Goal: Communication & Community: Share content

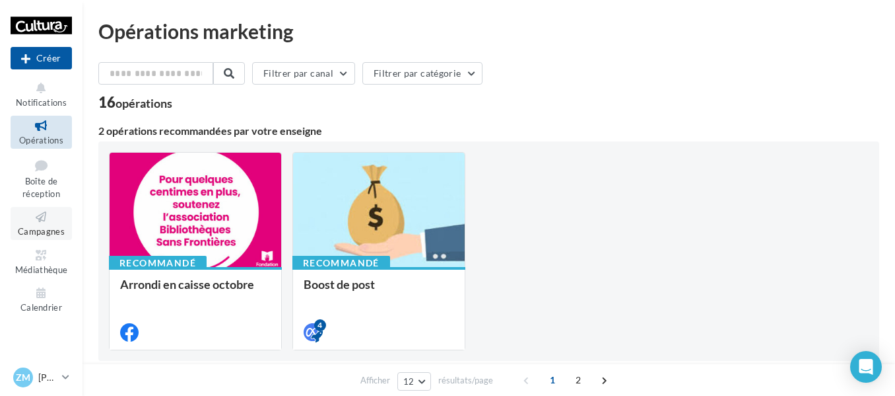
click at [36, 222] on icon at bounding box center [41, 216] width 53 height 15
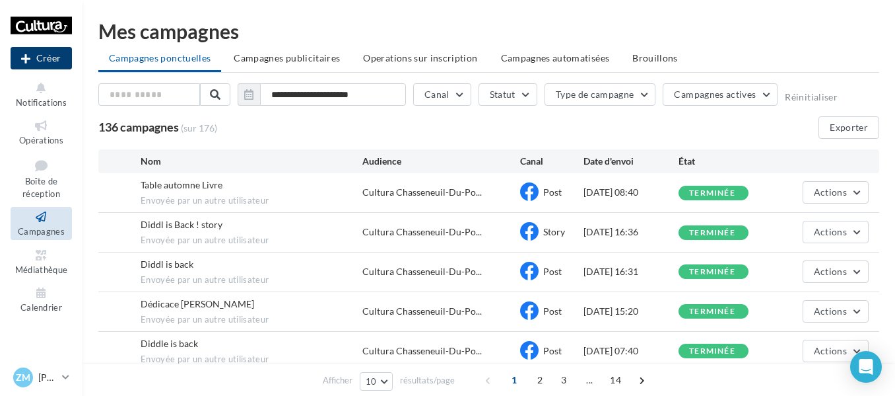
click at [58, 59] on button "Créer" at bounding box center [41, 58] width 61 height 22
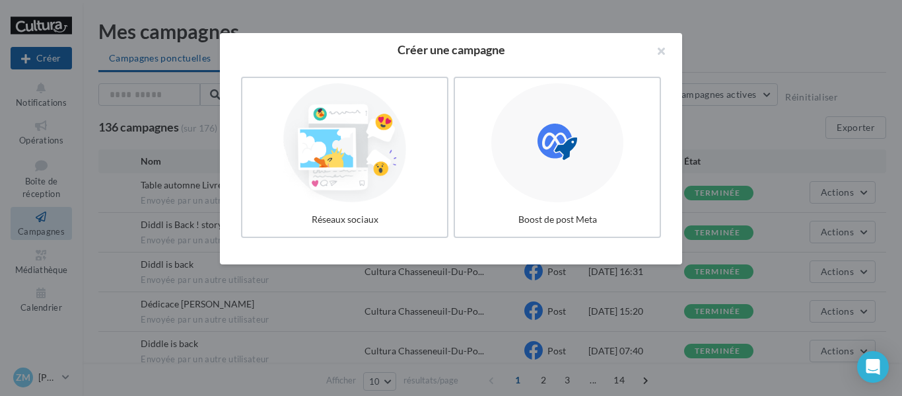
click at [335, 195] on div at bounding box center [345, 142] width 194 height 119
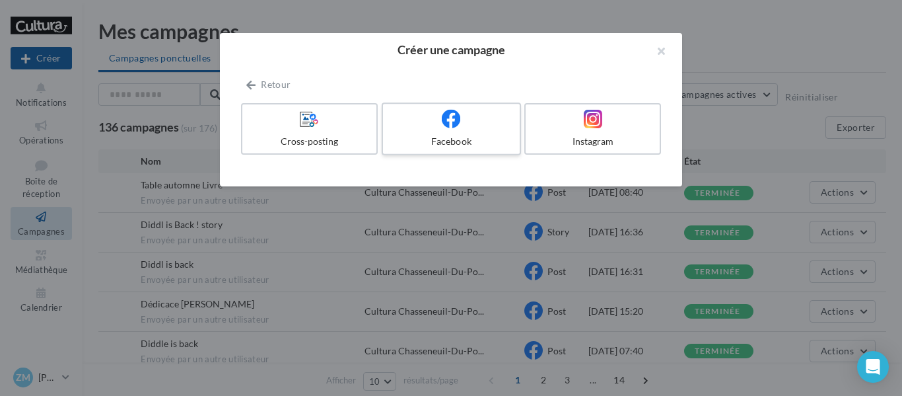
click at [444, 126] on icon at bounding box center [451, 118] width 19 height 19
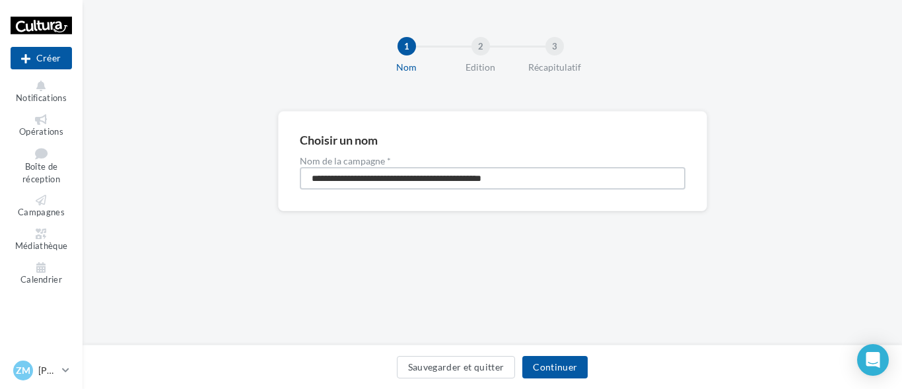
drag, startPoint x: 545, startPoint y: 176, endPoint x: 0, endPoint y: 209, distance: 546.4
click at [26, 203] on div "Nouvelle campagne Créer Notifications Opérations Boîte de réception Campagnes M…" at bounding box center [451, 194] width 902 height 389
type input "**********"
click at [544, 371] on button "Continuer" at bounding box center [554, 367] width 65 height 22
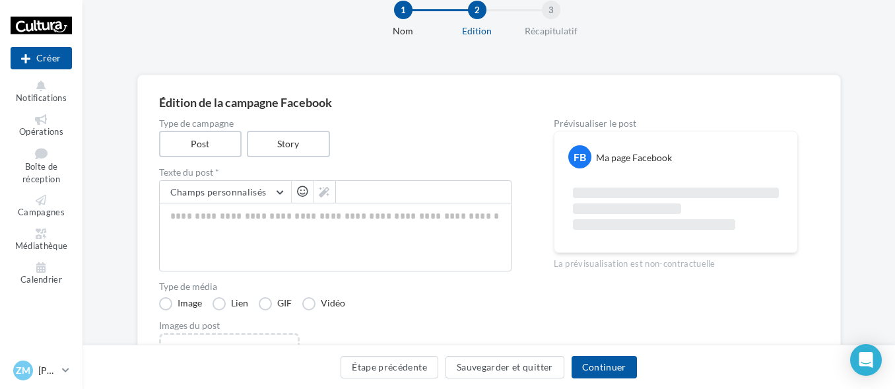
scroll to position [66, 0]
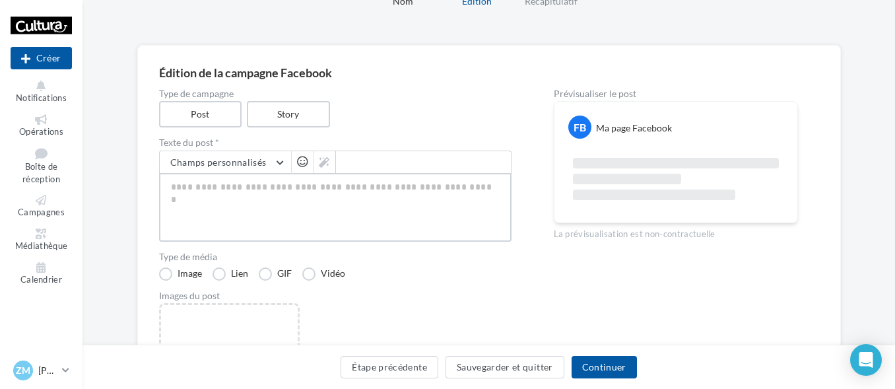
click at [261, 209] on textarea at bounding box center [335, 207] width 353 height 69
paste textarea "**********"
type textarea "**********"
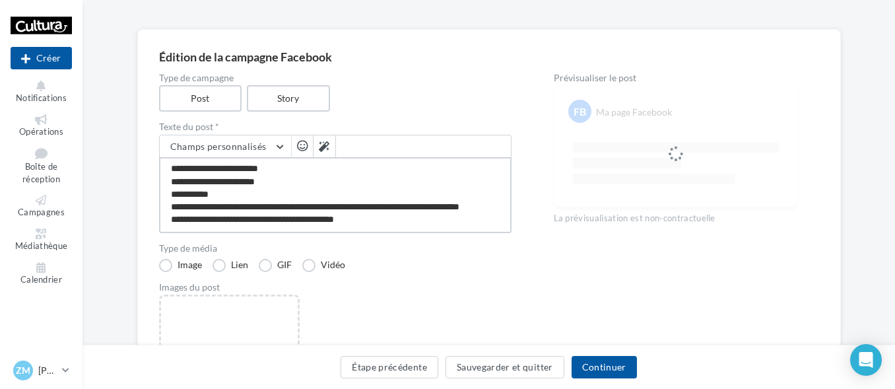
scroll to position [198, 0]
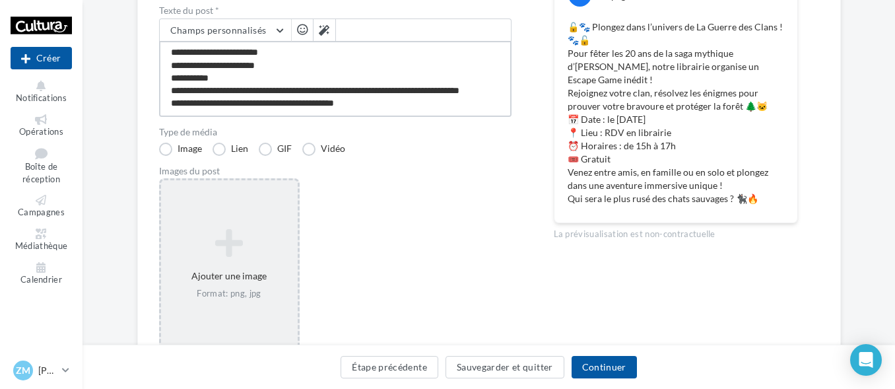
type textarea "**********"
click at [246, 270] on div "Ajouter une image Format: png, jpg" at bounding box center [229, 264] width 137 height 85
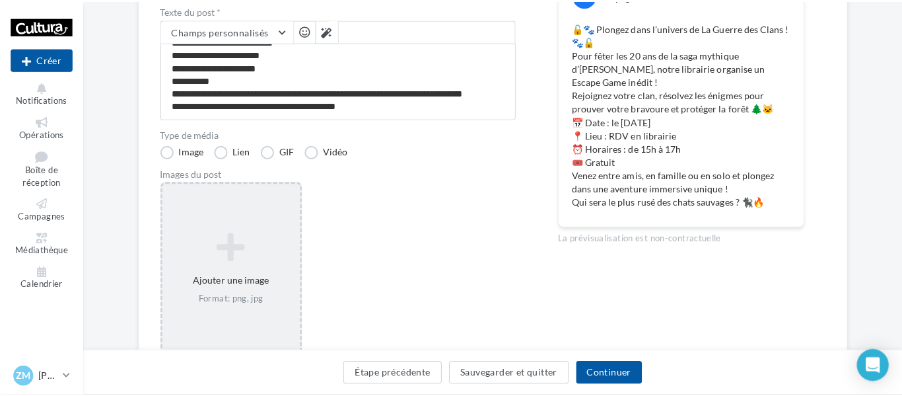
scroll to position [88, 0]
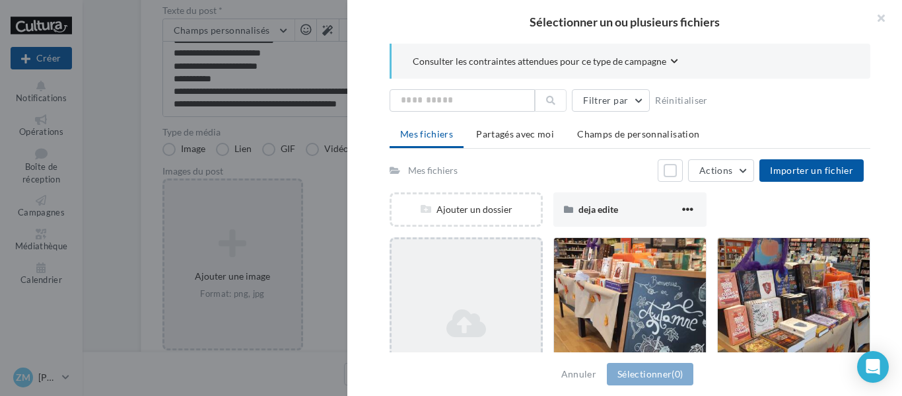
click at [480, 313] on icon at bounding box center [466, 323] width 139 height 32
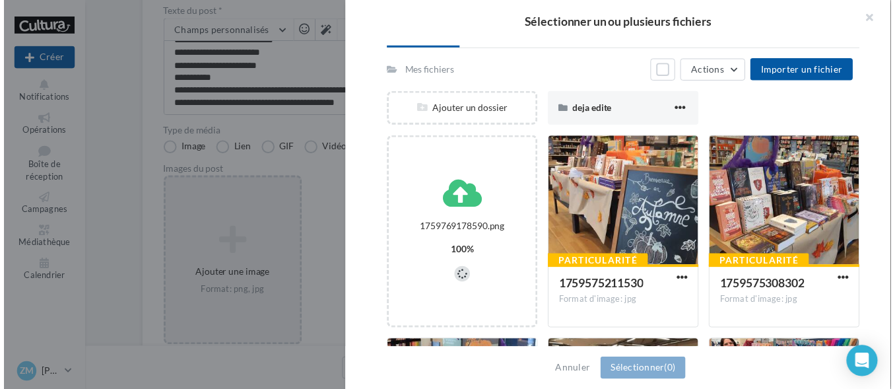
scroll to position [132, 0]
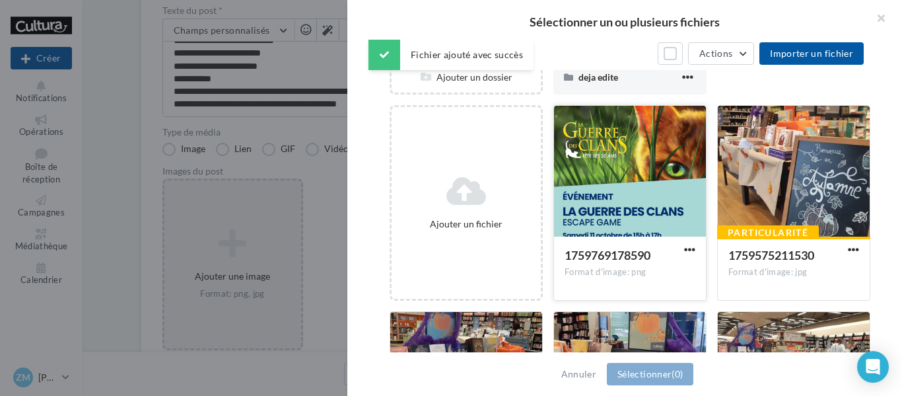
click at [622, 180] on div at bounding box center [630, 172] width 152 height 132
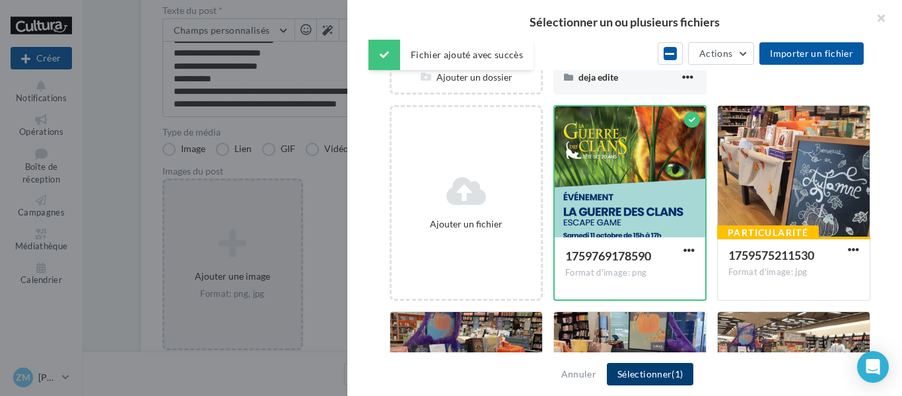
click at [639, 370] on button "Sélectionner (1)" at bounding box center [650, 374] width 87 height 22
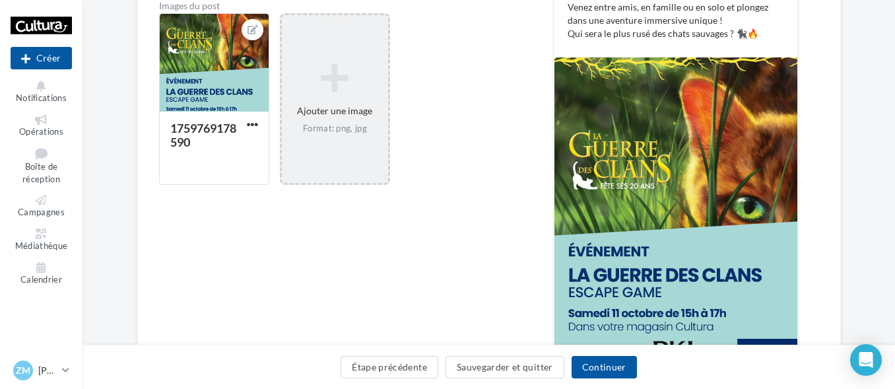
scroll to position [396, 0]
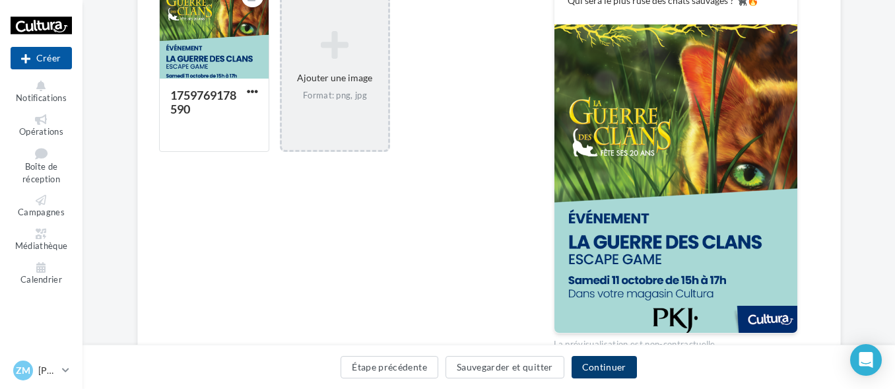
click at [609, 365] on button "Continuer" at bounding box center [604, 367] width 65 height 22
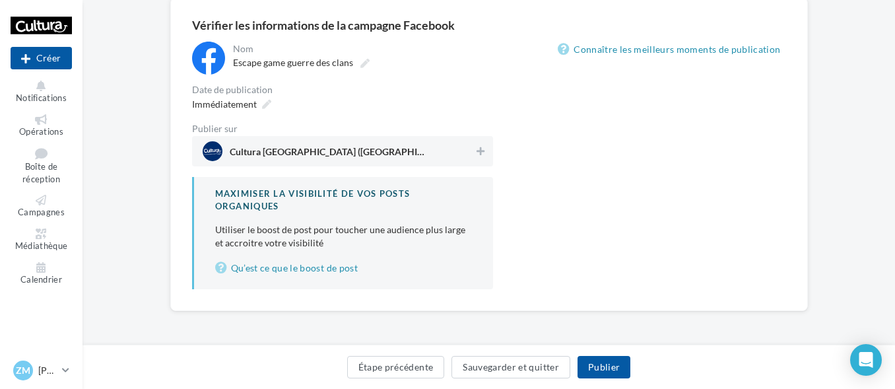
scroll to position [114, 0]
click at [481, 135] on div "Publier sur Cultura Chasseneuil-Du-Poitou (Chasseneuil-du-Poitou)" at bounding box center [342, 145] width 301 height 42
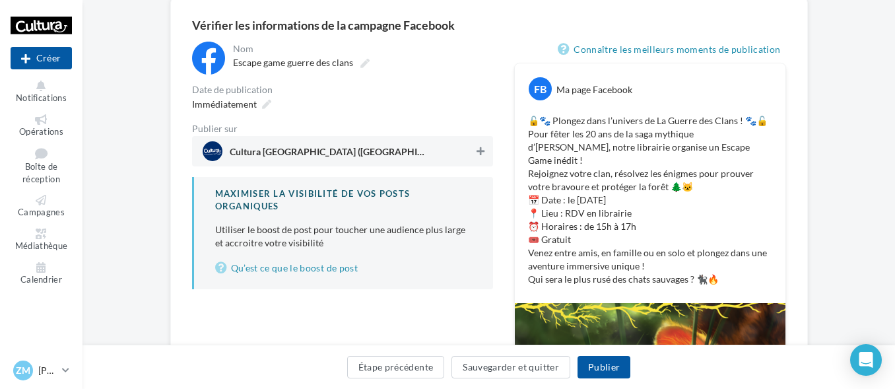
click at [483, 155] on icon at bounding box center [481, 151] width 8 height 9
click at [267, 102] on icon at bounding box center [266, 104] width 9 height 9
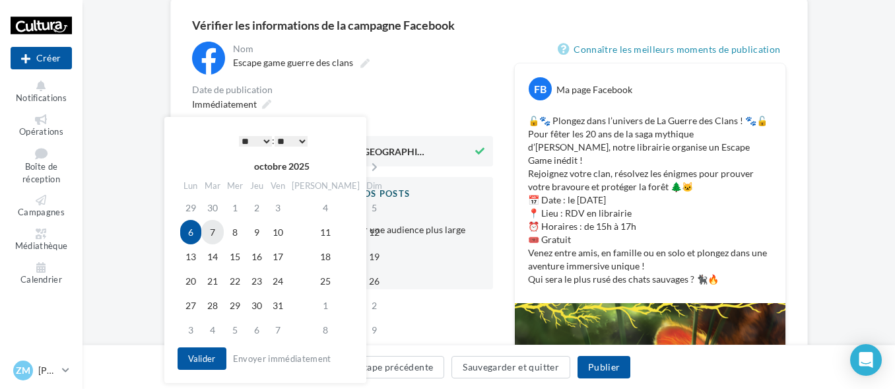
click at [215, 230] on td "7" at bounding box center [212, 232] width 22 height 24
click at [208, 361] on button "Valider" at bounding box center [202, 358] width 49 height 22
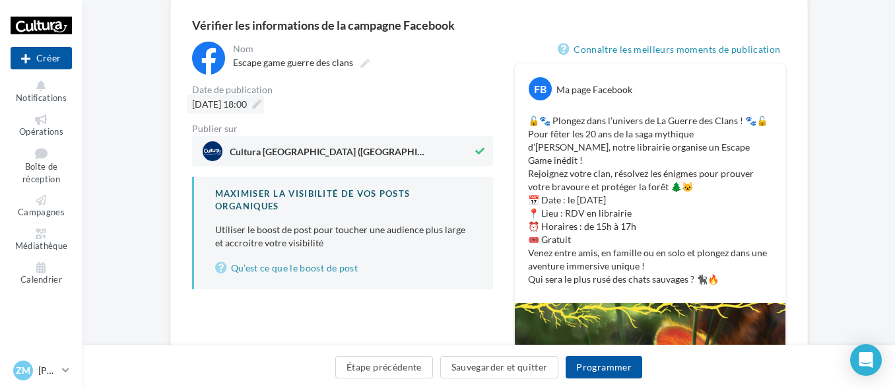
click at [264, 98] on div "07/10/2025 à 18:00" at bounding box center [225, 103] width 77 height 19
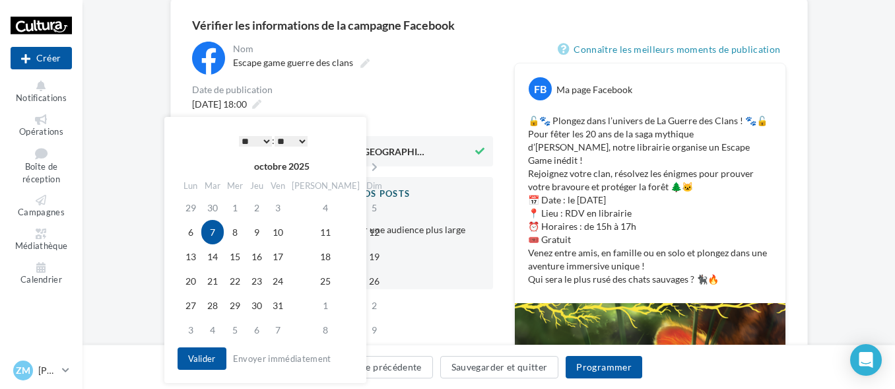
click at [243, 141] on select "* * * * * * * * * * ** ** ** ** ** ** ** ** ** ** ** ** ** **" at bounding box center [255, 141] width 33 height 11
click at [293, 136] on select "** ** ** ** ** **" at bounding box center [291, 141] width 33 height 11
click at [378, 80] on div "**********" at bounding box center [342, 166] width 301 height 248
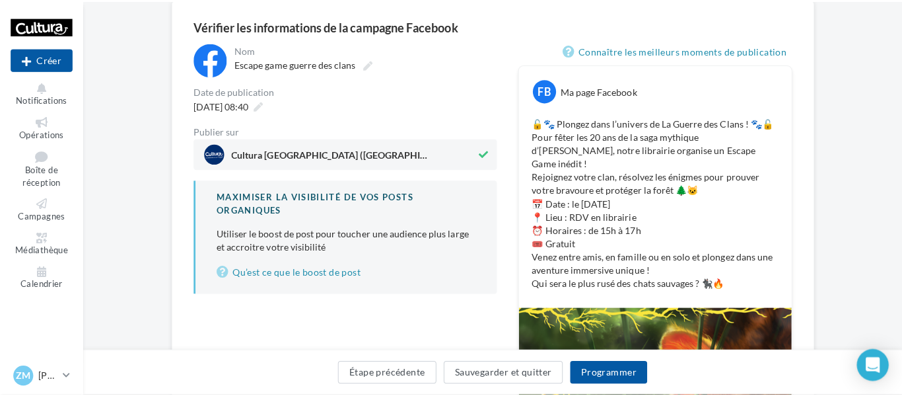
scroll to position [444, 0]
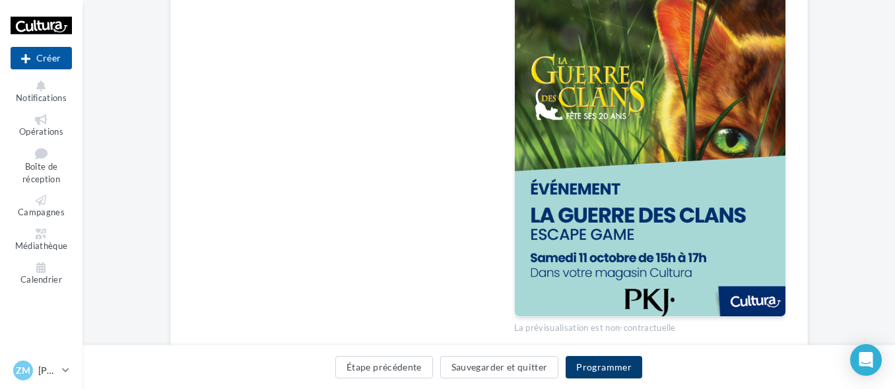
click at [627, 368] on button "Programmer" at bounding box center [604, 367] width 77 height 22
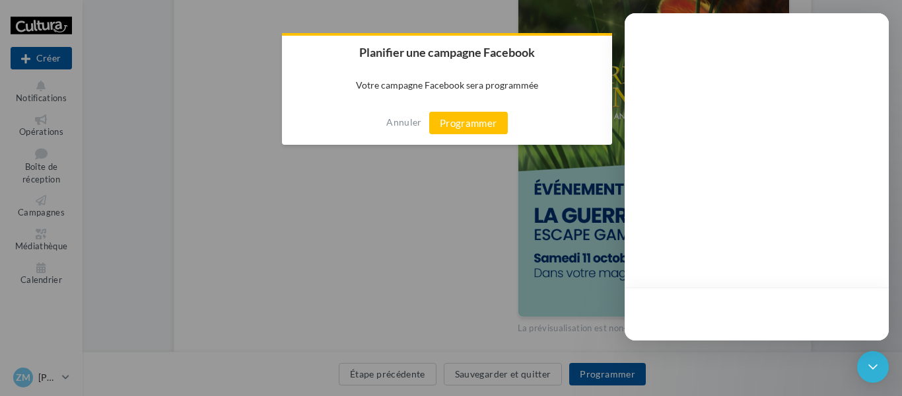
click at [469, 271] on div at bounding box center [451, 198] width 902 height 396
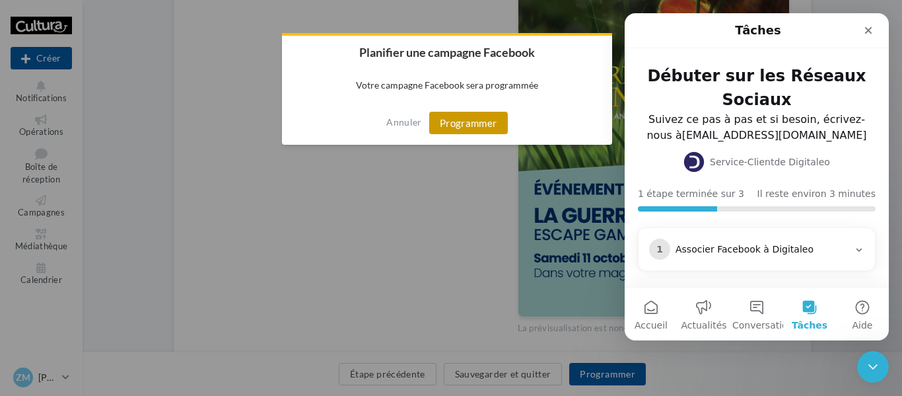
scroll to position [63, 0]
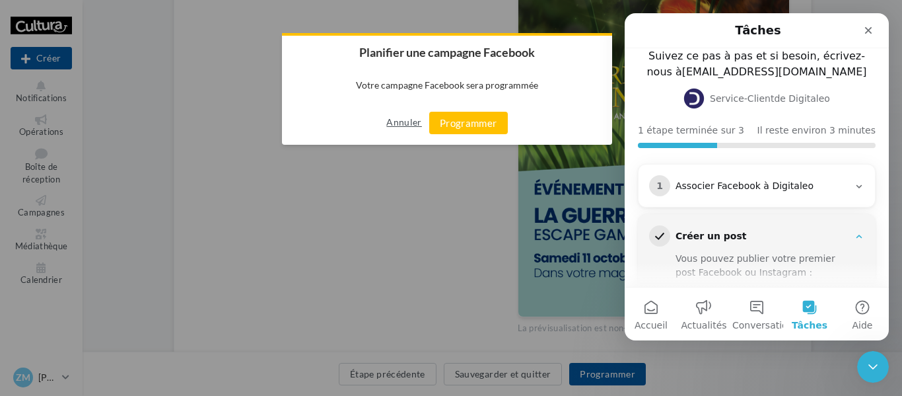
click at [406, 121] on button "Annuler" at bounding box center [403, 122] width 35 height 21
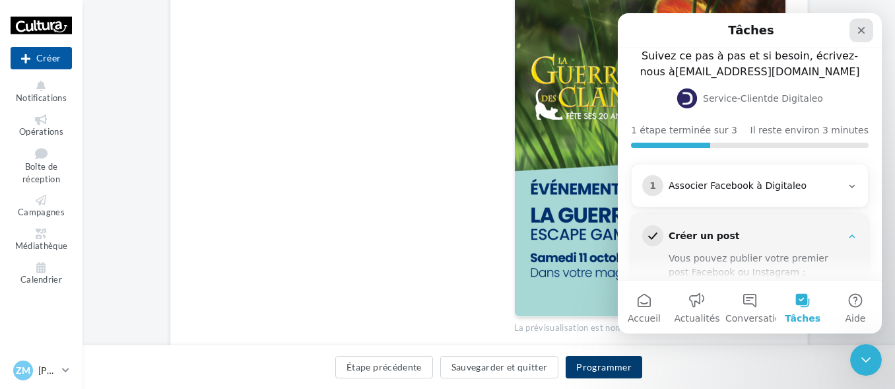
scroll to position [85, 0]
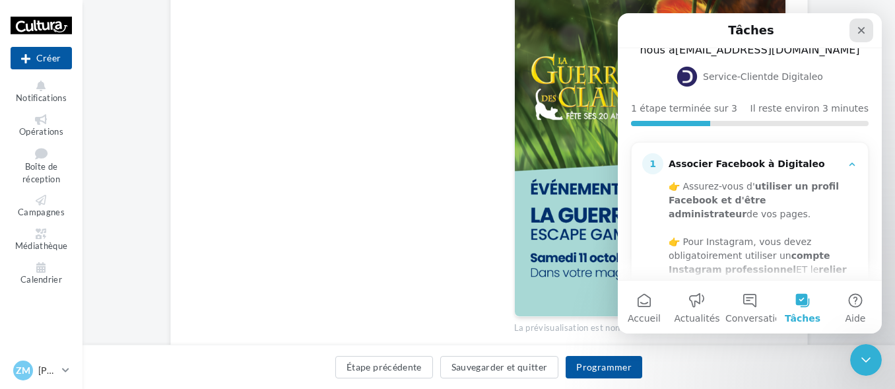
click at [864, 30] on icon "Fermer" at bounding box center [861, 30] width 11 height 11
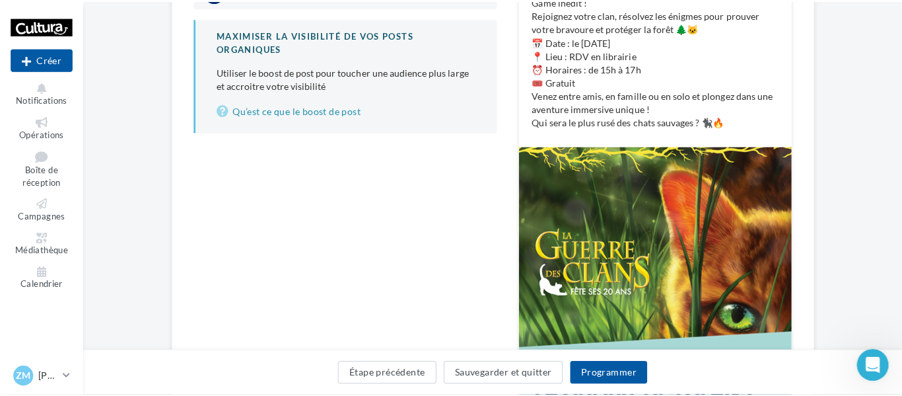
scroll to position [114, 0]
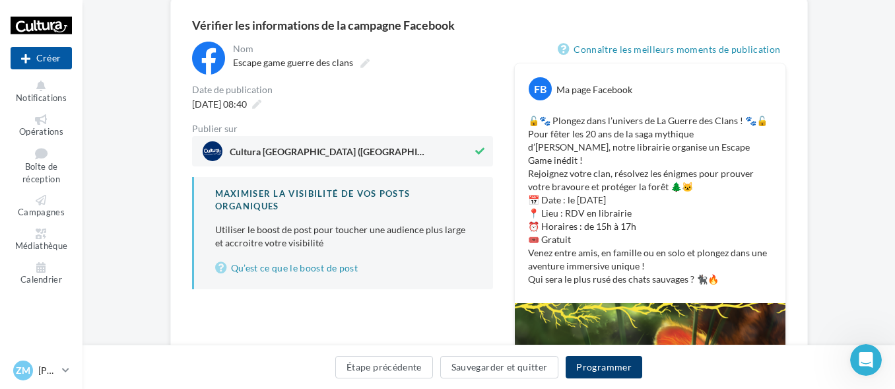
click at [598, 365] on button "Programmer" at bounding box center [604, 367] width 77 height 22
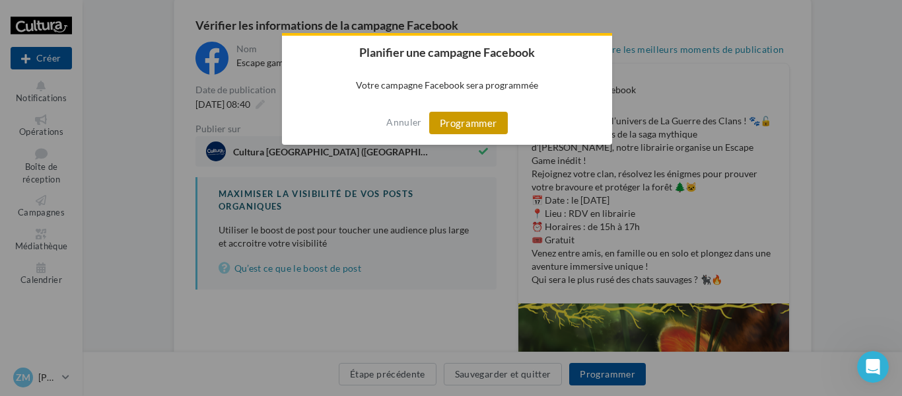
click at [483, 116] on button "Programmer" at bounding box center [468, 123] width 79 height 22
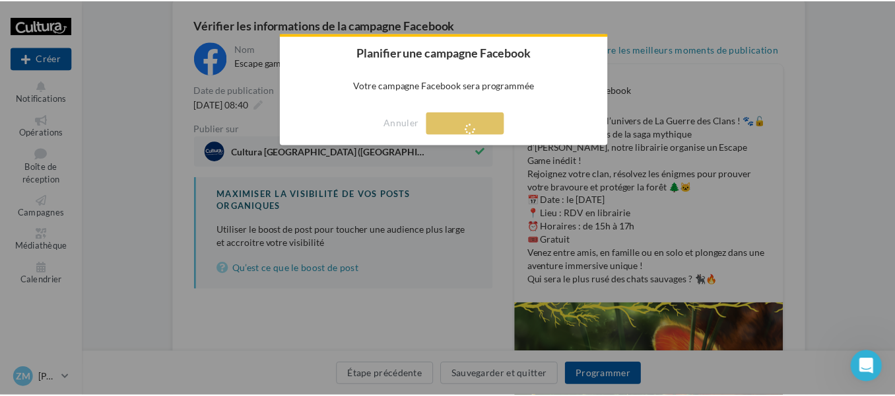
scroll to position [21, 0]
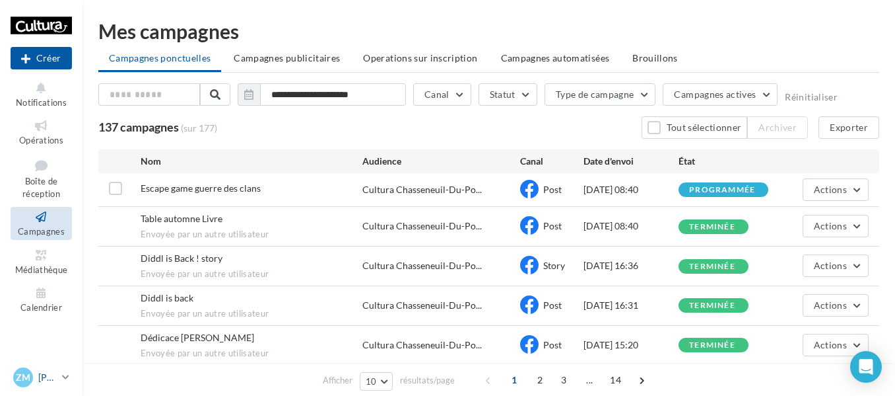
click at [63, 378] on icon at bounding box center [65, 376] width 7 height 11
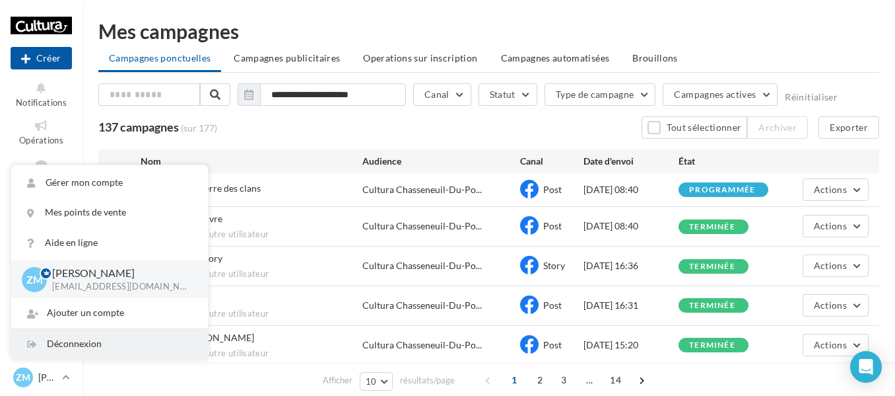
click at [71, 336] on div "Déconnexion" at bounding box center [109, 344] width 197 height 30
click at [99, 344] on div "Déconnexion" at bounding box center [109, 344] width 197 height 30
